Goal: Information Seeking & Learning: Learn about a topic

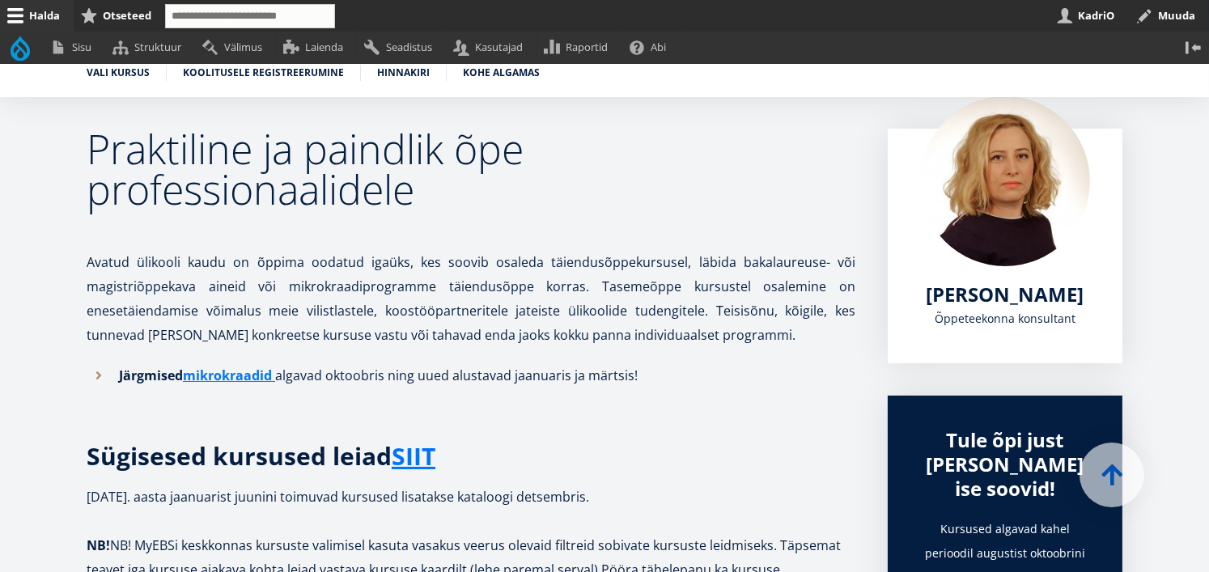
scroll to position [259, 0]
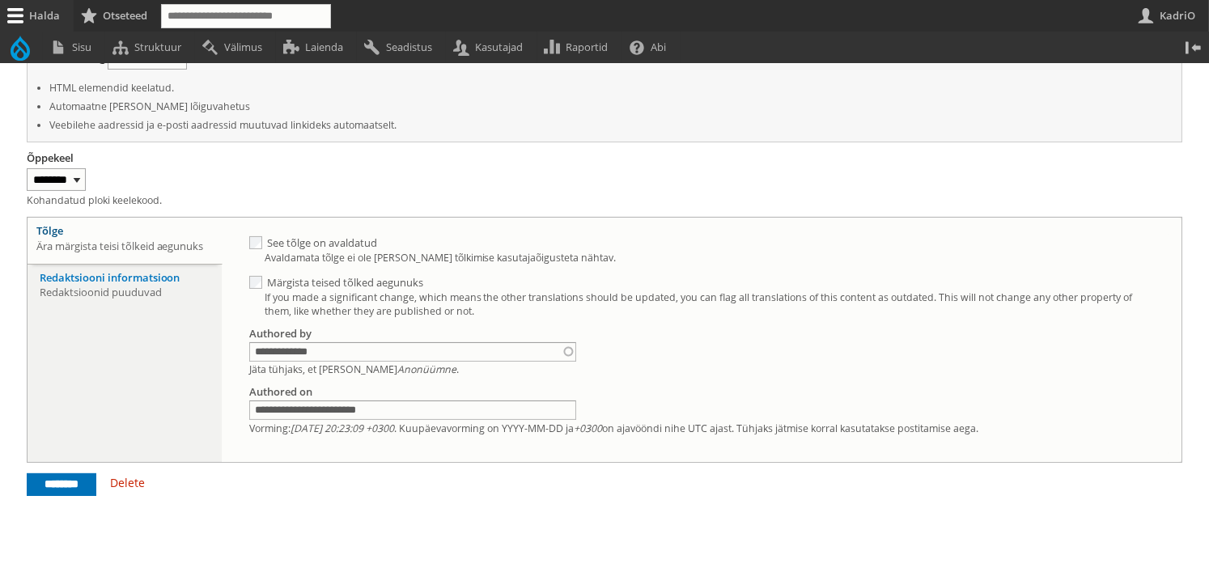
scroll to position [589, 0]
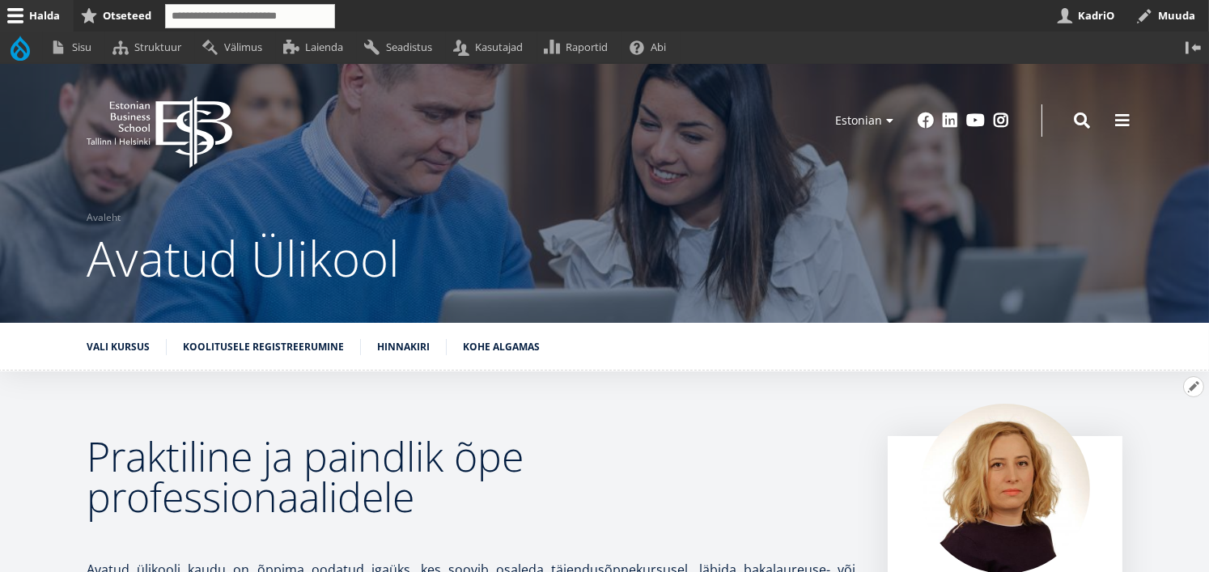
click at [1188, 391] on button "Avatud Praktiline ja paindlik õpe professionaalidele seaded" at bounding box center [1193, 386] width 21 height 21
click at [1147, 430] on link "Muuda" at bounding box center [1166, 430] width 74 height 17
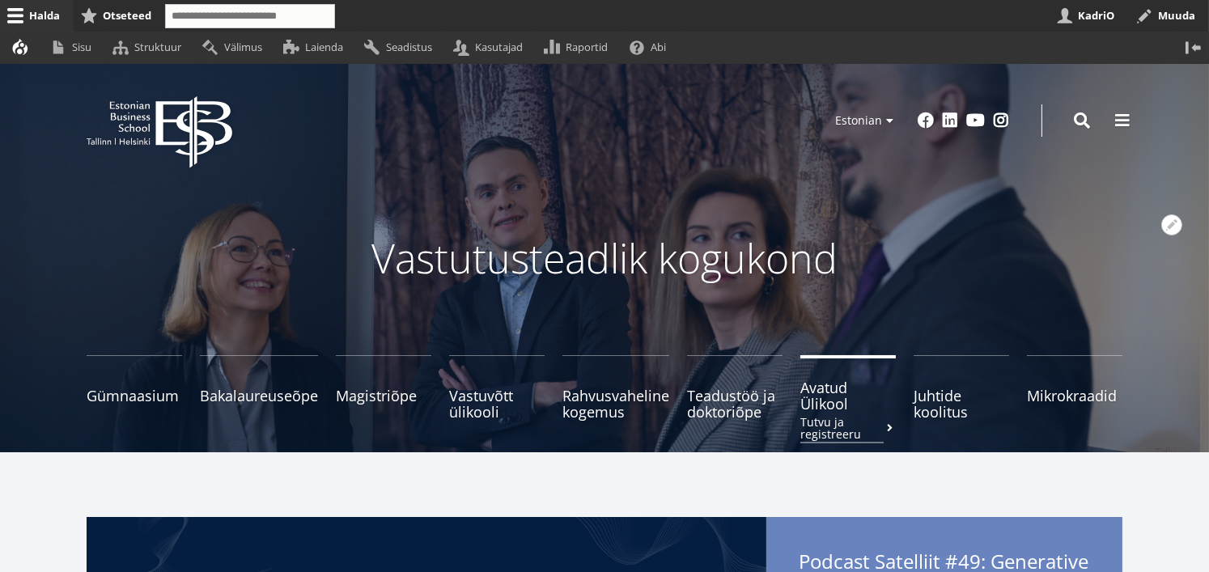
click at [833, 406] on span "Avatud Ülikool Tutvu ja registreeru" at bounding box center [847, 395] width 95 height 32
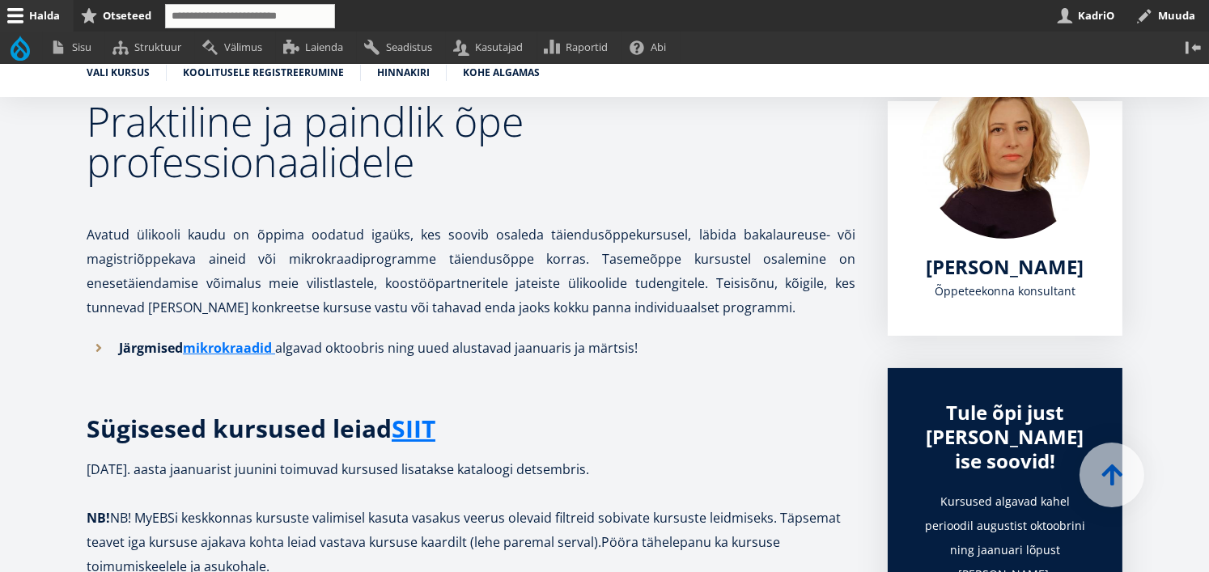
scroll to position [336, 0]
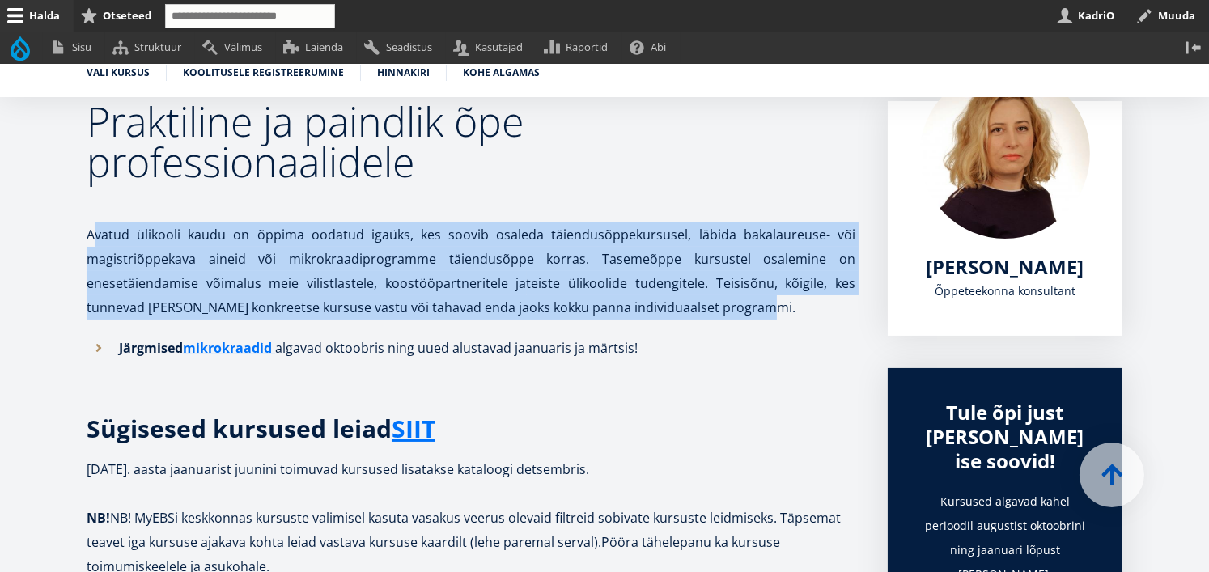
drag, startPoint x: 774, startPoint y: 310, endPoint x: 67, endPoint y: 220, distance: 712.8
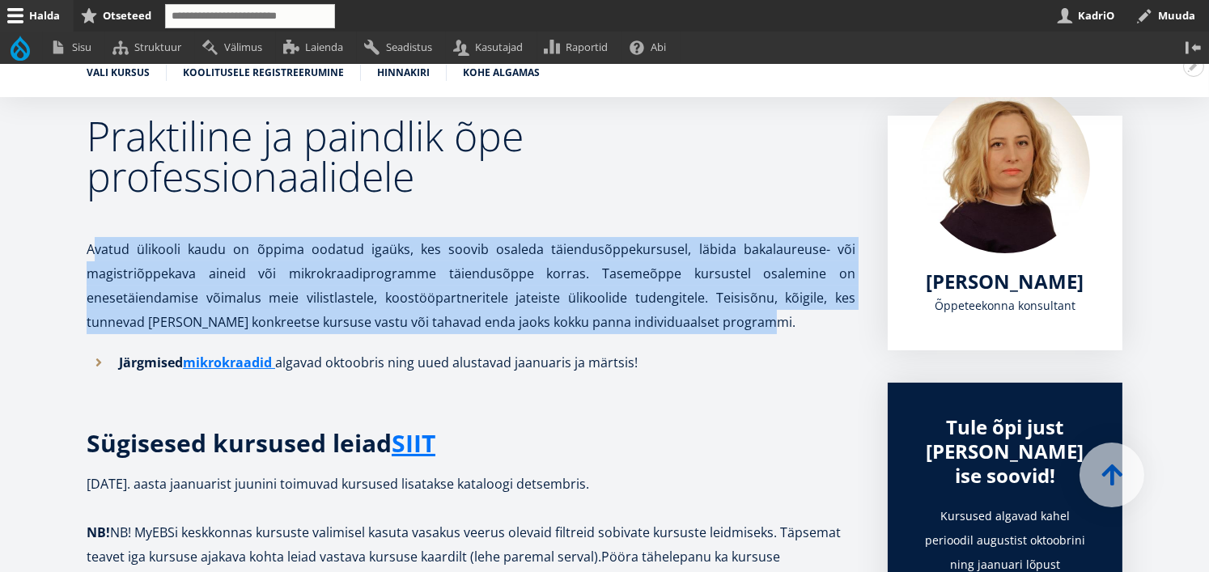
scroll to position [322, 0]
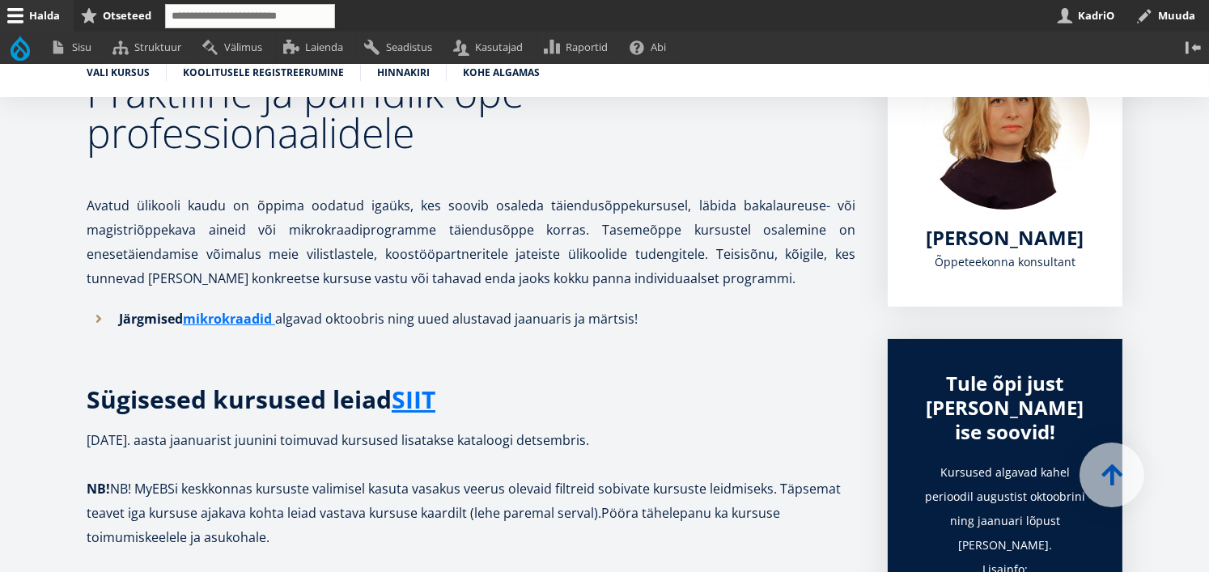
scroll to position [366, 0]
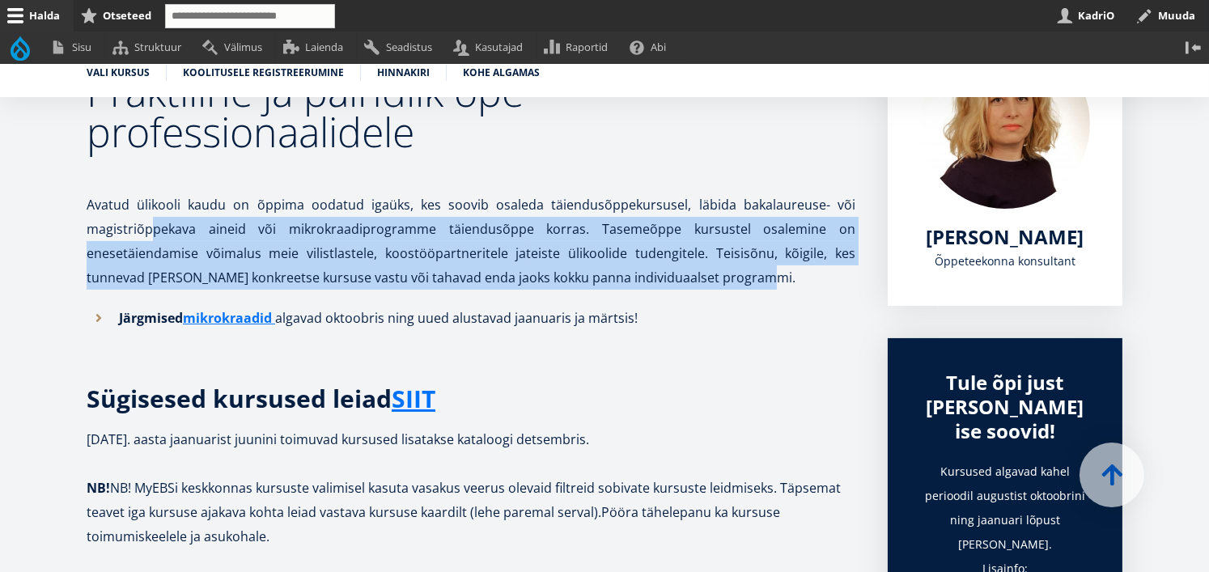
drag, startPoint x: 774, startPoint y: 273, endPoint x: 142, endPoint y: 214, distance: 634.6
click at [142, 214] on p "Avatud ülikooli kaudu on õppima oodatud igaüks, kes soovib osaleda täiendusõppe…" at bounding box center [471, 228] width 769 height 121
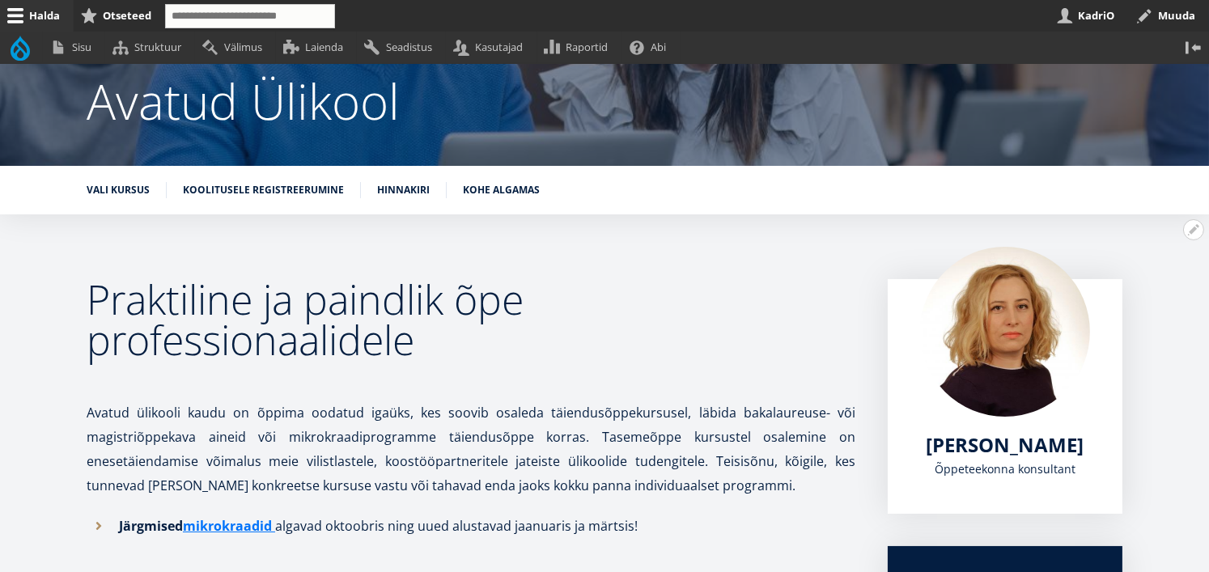
scroll to position [173, 0]
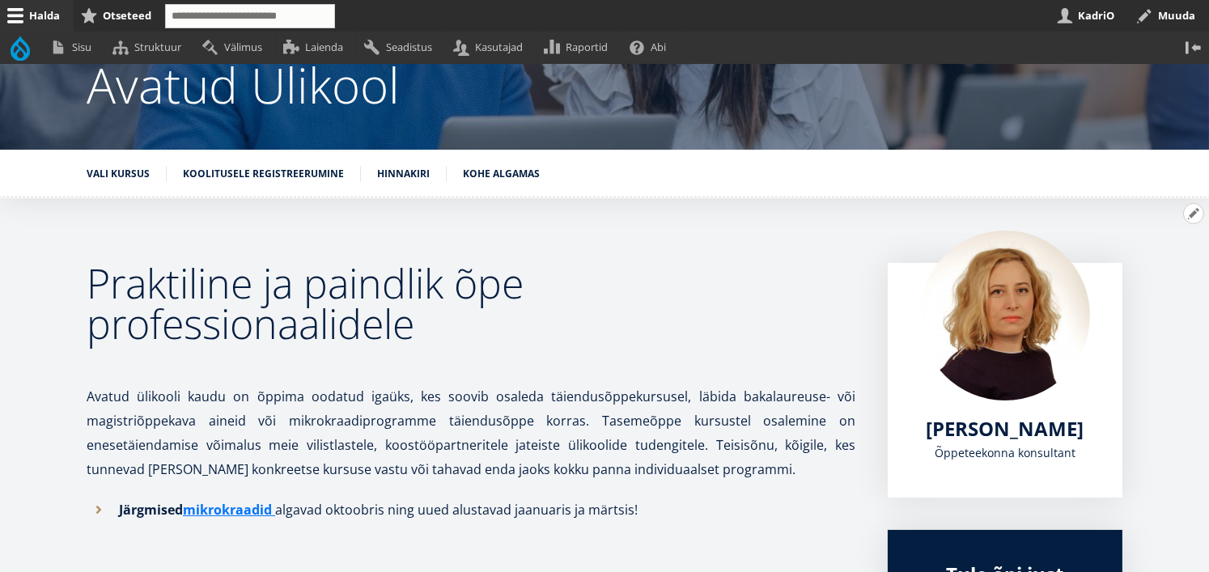
click at [1187, 216] on button "Avatud Praktiline ja paindlik õpe professionaalidele seaded" at bounding box center [1193, 213] width 21 height 21
click at [1146, 255] on link "Muuda" at bounding box center [1166, 257] width 74 height 17
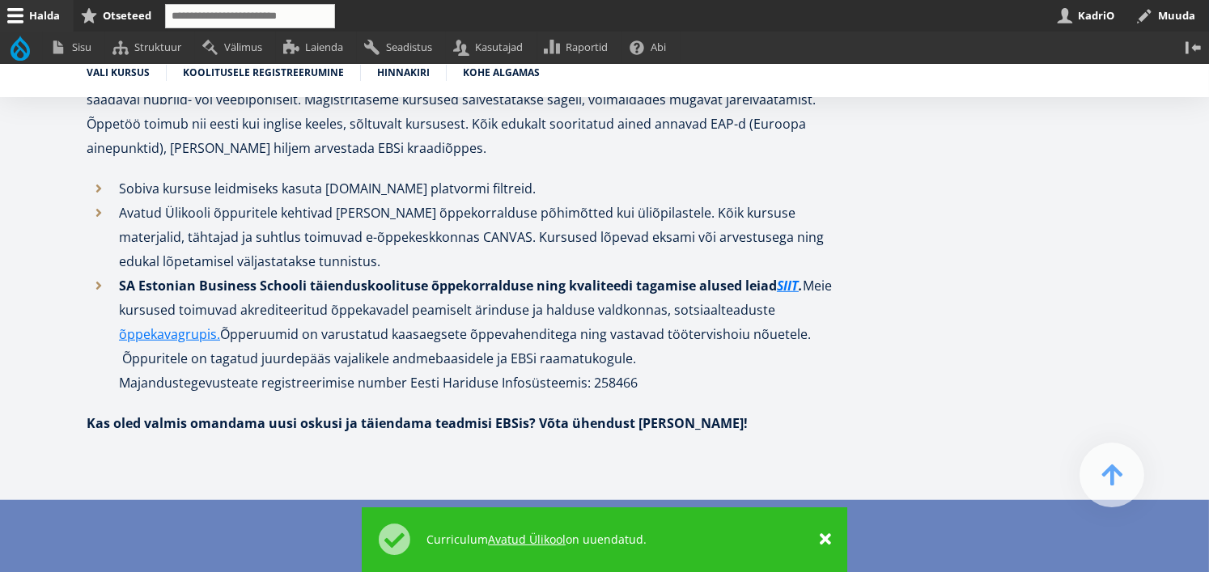
scroll to position [2159, 0]
